Goal: Information Seeking & Learning: Understand process/instructions

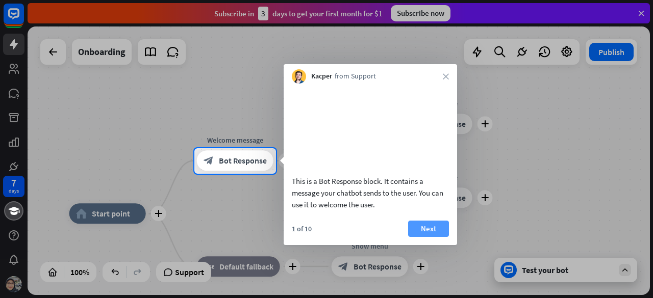
click at [420, 237] on button "Next" at bounding box center [428, 229] width 41 height 16
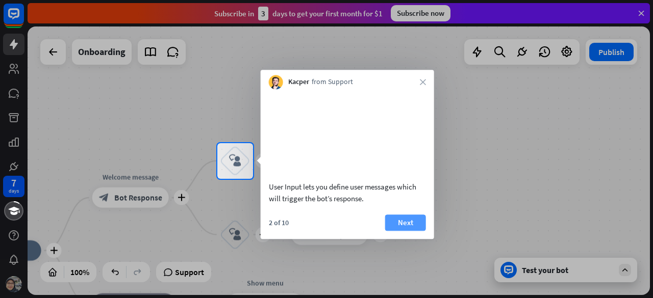
click at [419, 231] on button "Next" at bounding box center [405, 223] width 41 height 16
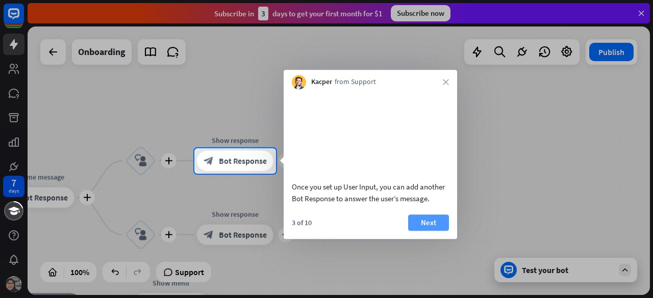
click at [423, 231] on button "Next" at bounding box center [428, 223] width 41 height 16
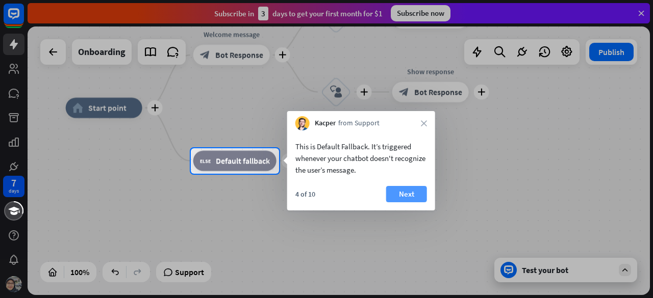
click at [418, 196] on button "Next" at bounding box center [406, 194] width 41 height 16
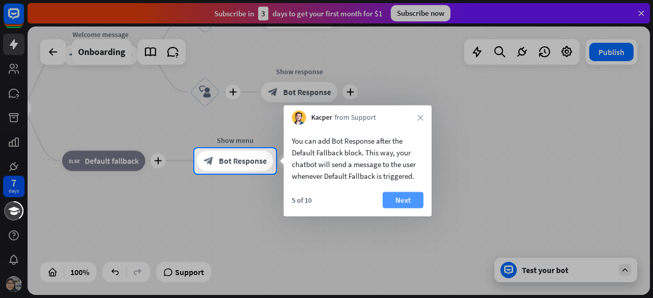
click at [395, 195] on button "Next" at bounding box center [402, 200] width 41 height 16
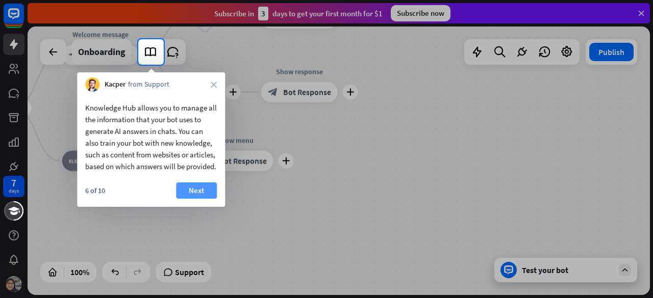
click at [196, 196] on button "Next" at bounding box center [196, 191] width 41 height 16
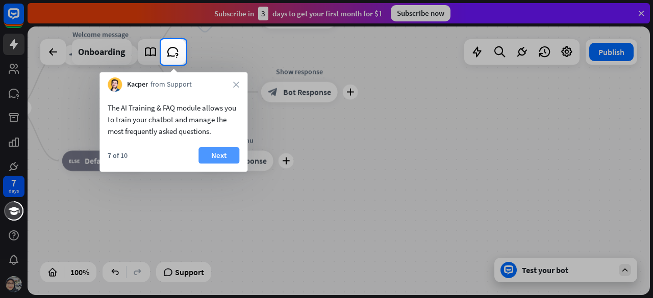
click at [211, 156] on button "Next" at bounding box center [218, 155] width 41 height 16
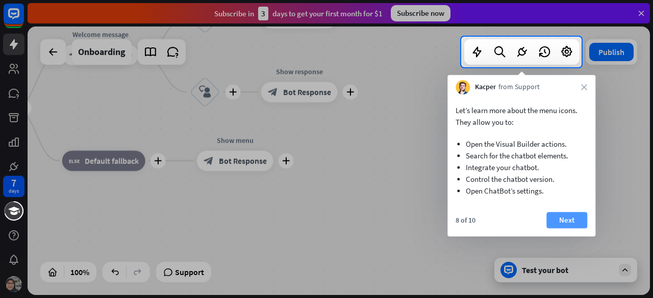
click at [563, 222] on button "Next" at bounding box center [566, 220] width 41 height 16
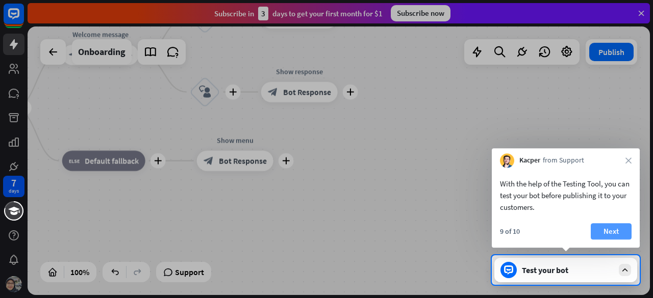
click at [599, 227] on button "Next" at bounding box center [611, 231] width 41 height 16
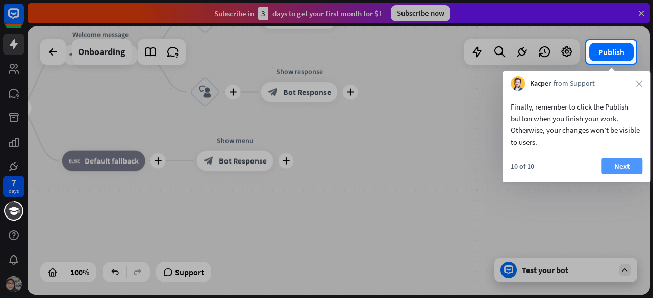
click at [615, 163] on button "Next" at bounding box center [621, 166] width 41 height 16
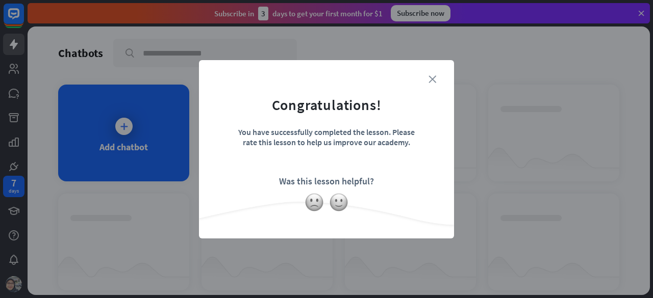
click at [431, 77] on icon "close" at bounding box center [432, 79] width 8 height 8
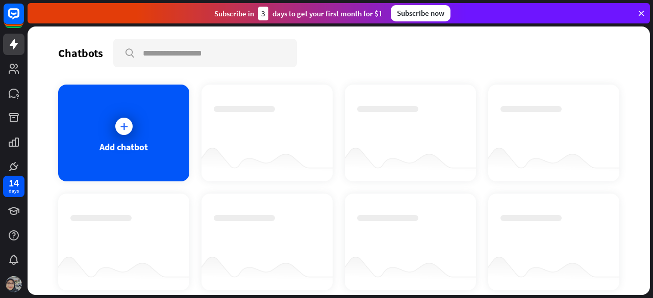
click at [320, 56] on div "Chatbots search" at bounding box center [338, 53] width 561 height 29
click at [119, 125] on icon at bounding box center [124, 126] width 10 height 10
